Goal: Transaction & Acquisition: Purchase product/service

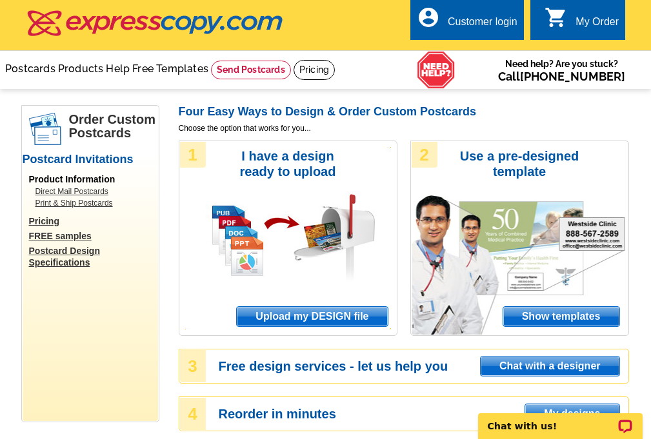
click at [318, 317] on span "Upload my DESIGN file" at bounding box center [312, 316] width 150 height 19
